Goal: Task Accomplishment & Management: Use online tool/utility

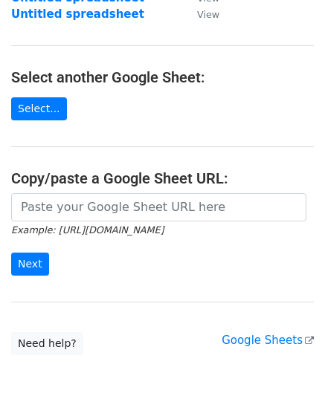
scroll to position [149, 0]
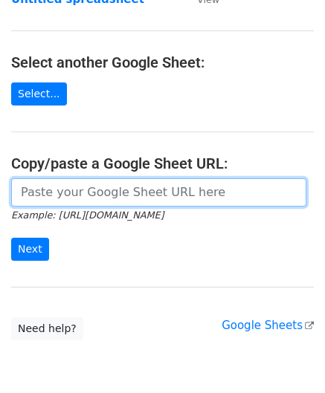
click at [84, 181] on input "url" at bounding box center [158, 192] width 295 height 28
paste input "https://docs.google.com/spreadsheets/d/10WRYrUETwT55bC8fwSRzDC2G2f3k83bA-_3lrJU…"
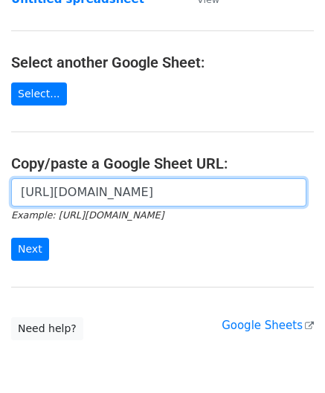
scroll to position [0, 315]
type input "https://docs.google.com/spreadsheets/d/10WRYrUETwT55bC8fwSRzDC2G2f3k83bA-_3lrJU…"
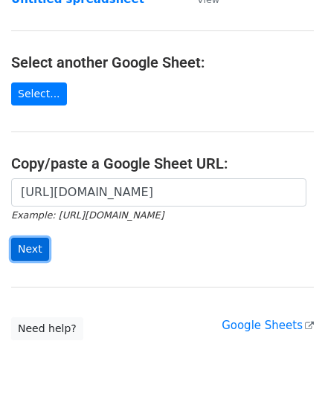
click at [39, 245] on input "Next" at bounding box center [30, 249] width 38 height 23
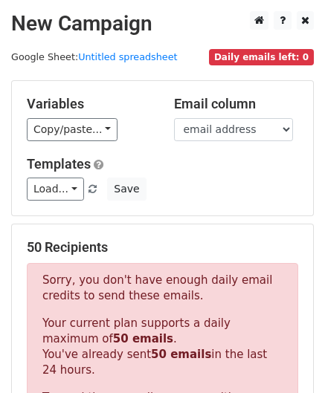
scroll to position [502, 0]
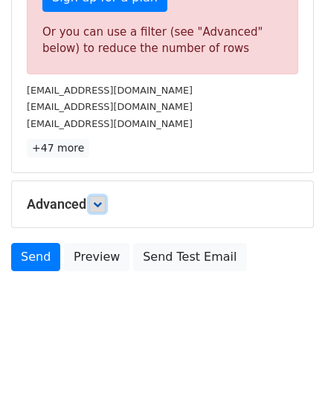
click at [98, 200] on icon at bounding box center [97, 204] width 9 height 9
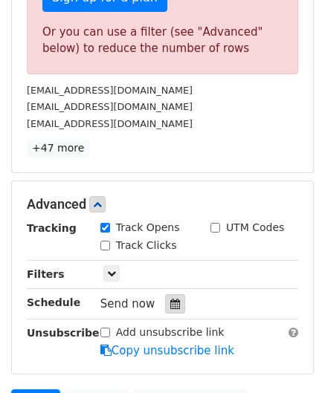
click at [173, 297] on div at bounding box center [175, 303] width 20 height 19
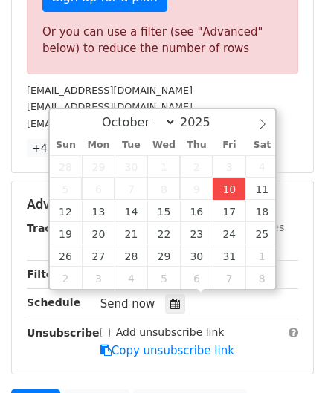
type input "[DATE] 12:00"
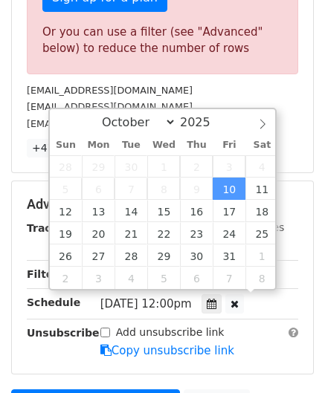
scroll to position [0, 0]
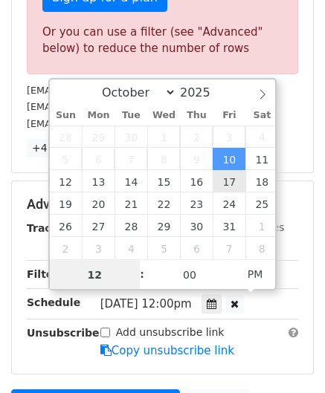
paste input "0"
type input "10"
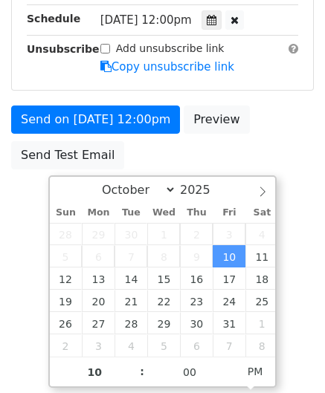
type input "[DATE] 22:00"
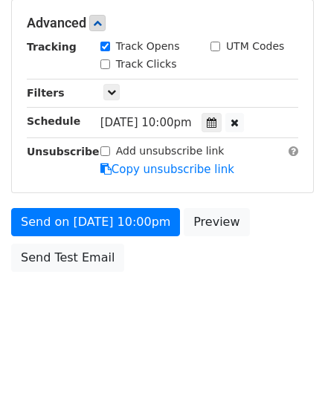
scroll to position [682, 0]
